Goal: Use online tool/utility

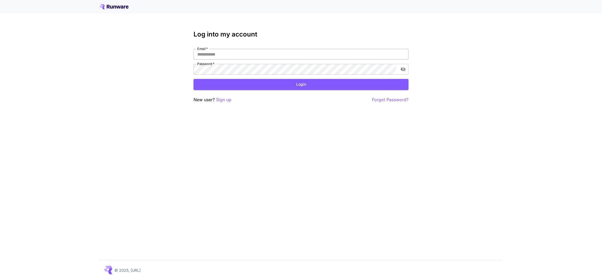
click at [236, 54] on input "Email   *" at bounding box center [300, 54] width 215 height 11
type input "**********"
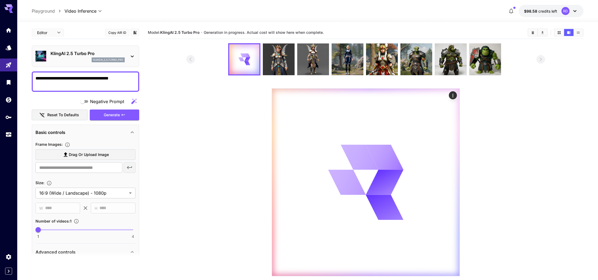
scroll to position [26, 0]
